Goal: Find contact information: Find contact information

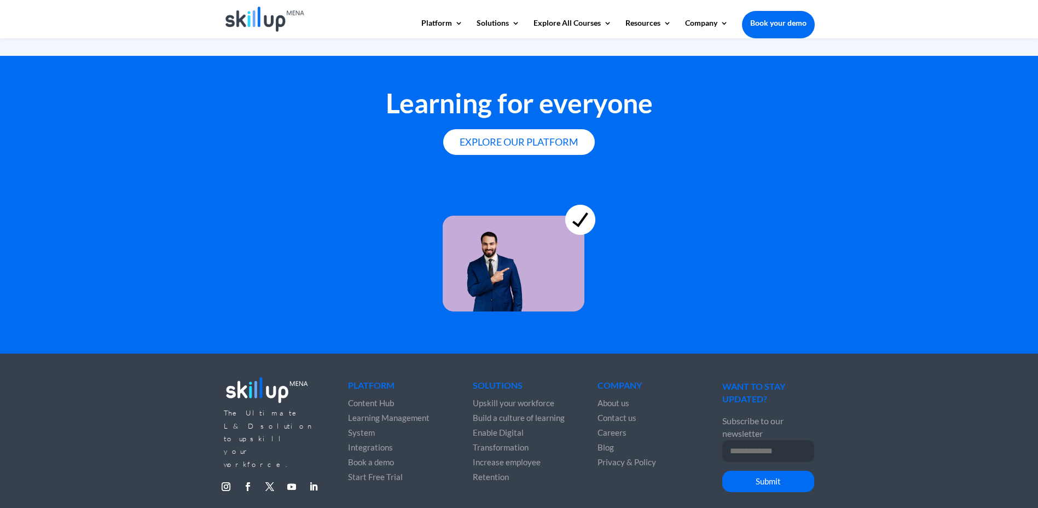
scroll to position [2965, 0]
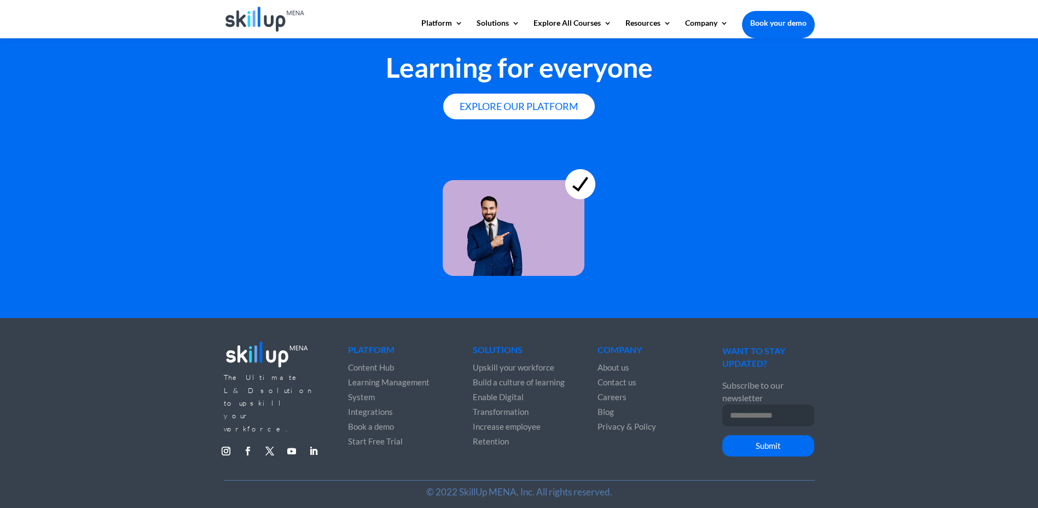
click at [624, 362] on span "About us" at bounding box center [614, 367] width 32 height 10
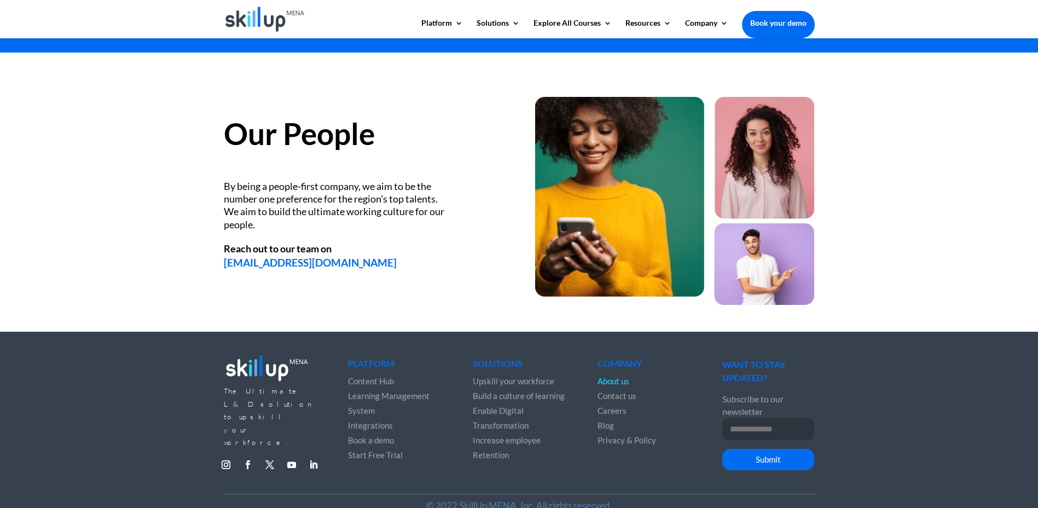
scroll to position [1414, 0]
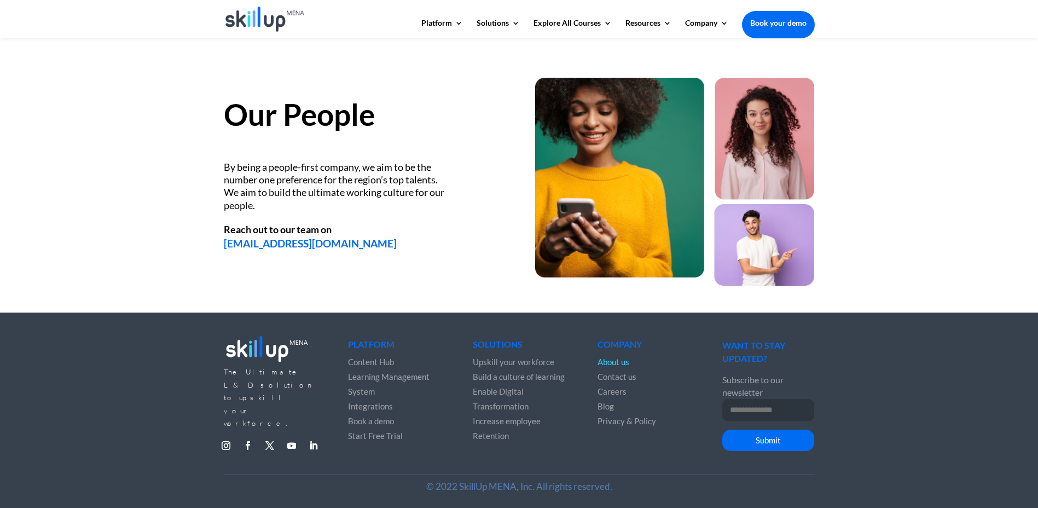
click at [631, 375] on span "Contact us" at bounding box center [617, 377] width 39 height 10
